Goal: Information Seeking & Learning: Learn about a topic

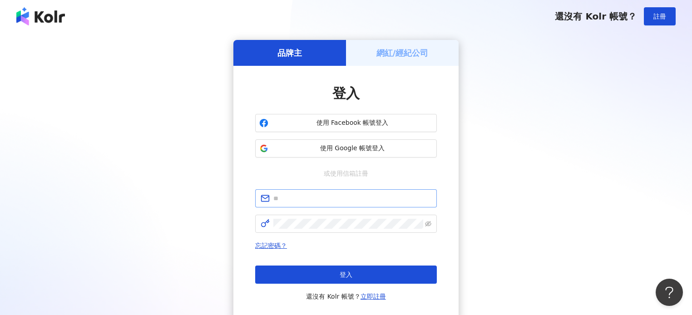
type input "**********"
click button "登入" at bounding box center [346, 275] width 182 height 18
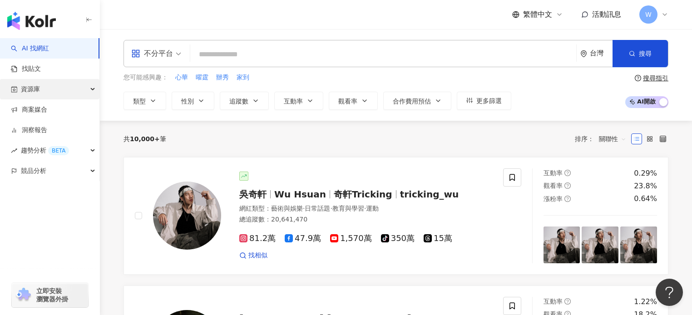
click at [71, 84] on div "資源庫" at bounding box center [49, 89] width 99 height 20
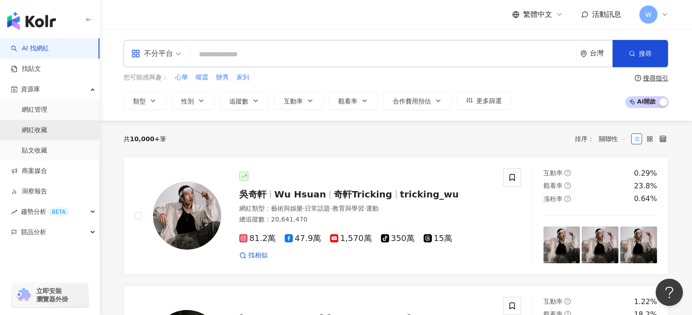
click at [42, 129] on link "網紅收藏" at bounding box center [34, 130] width 25 height 9
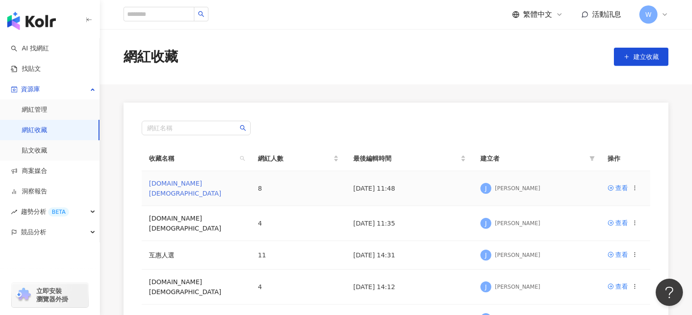
click at [174, 187] on link "日常話題.LGBT" at bounding box center [185, 188] width 72 height 17
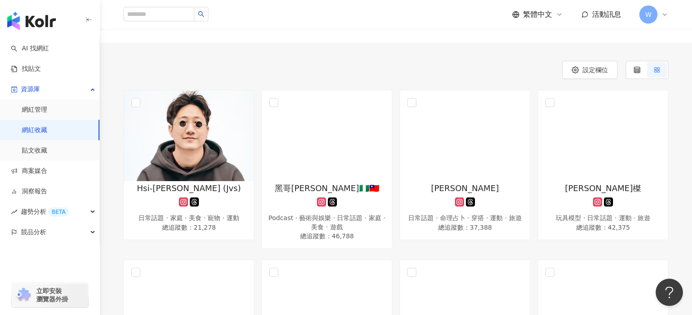
scroll to position [73, 0]
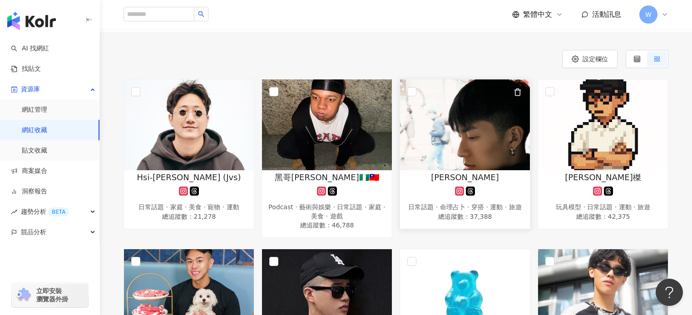
click at [456, 142] on img at bounding box center [465, 124] width 130 height 91
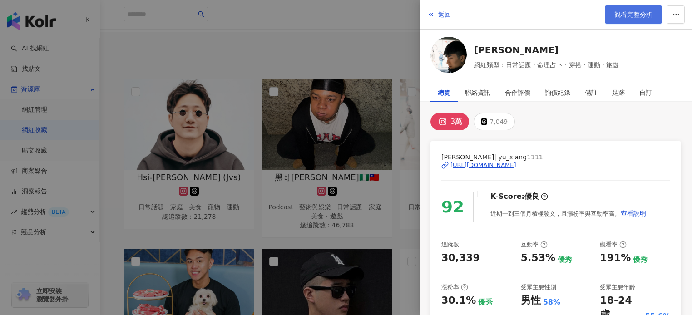
click at [634, 15] on span "觀看完整分析" at bounding box center [634, 14] width 38 height 7
click at [290, 42] on div at bounding box center [346, 157] width 692 height 315
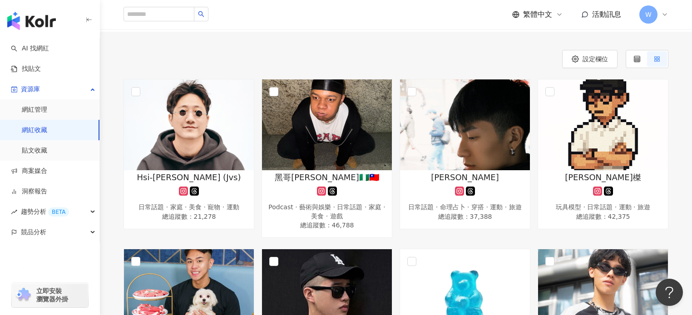
scroll to position [218, 0]
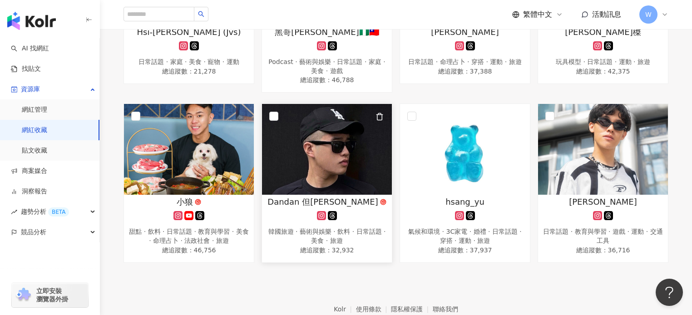
click at [377, 218] on div at bounding box center [327, 215] width 121 height 9
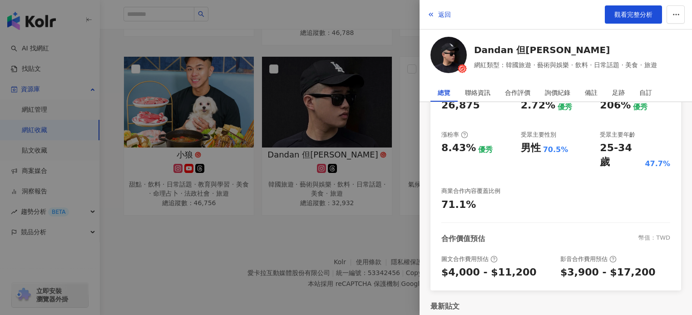
scroll to position [134, 0]
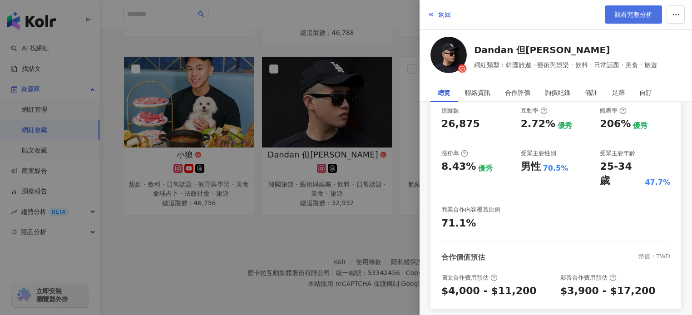
click at [641, 13] on span "觀看完整分析" at bounding box center [634, 14] width 38 height 7
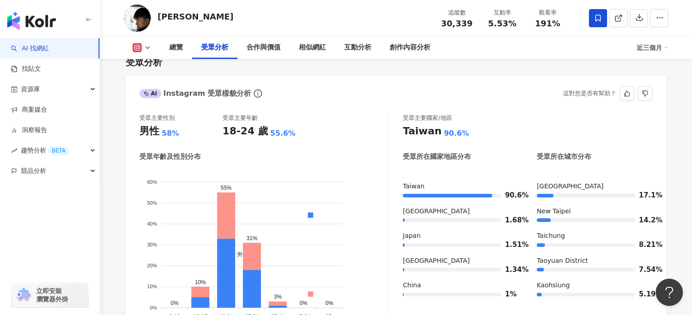
scroll to position [945, 0]
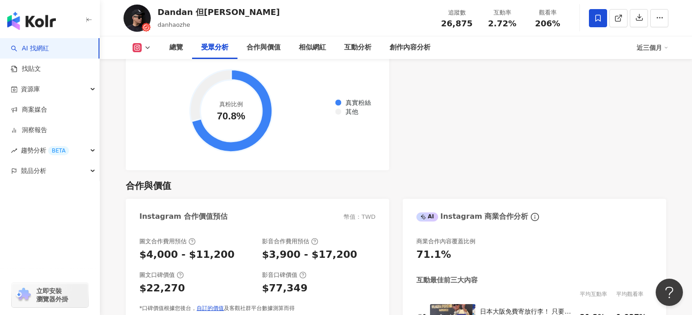
scroll to position [1127, 0]
